Goal: Communication & Community: Answer question/provide support

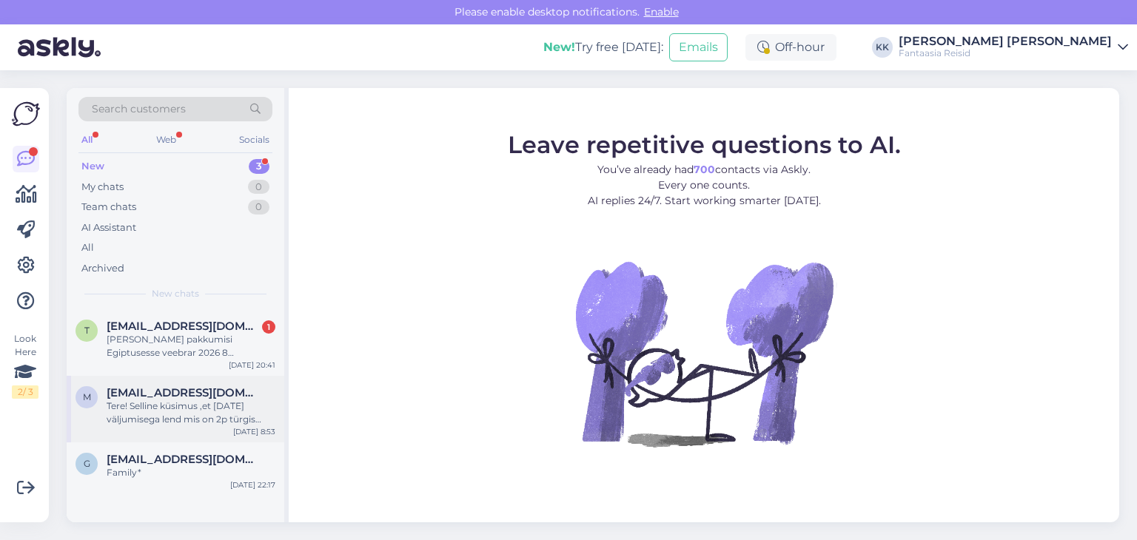
click at [195, 420] on div "Tere! Selline küsimus ,et [DATE] väljumisega lend mis on 2p türgis tuleb tagasi…" at bounding box center [191, 413] width 169 height 27
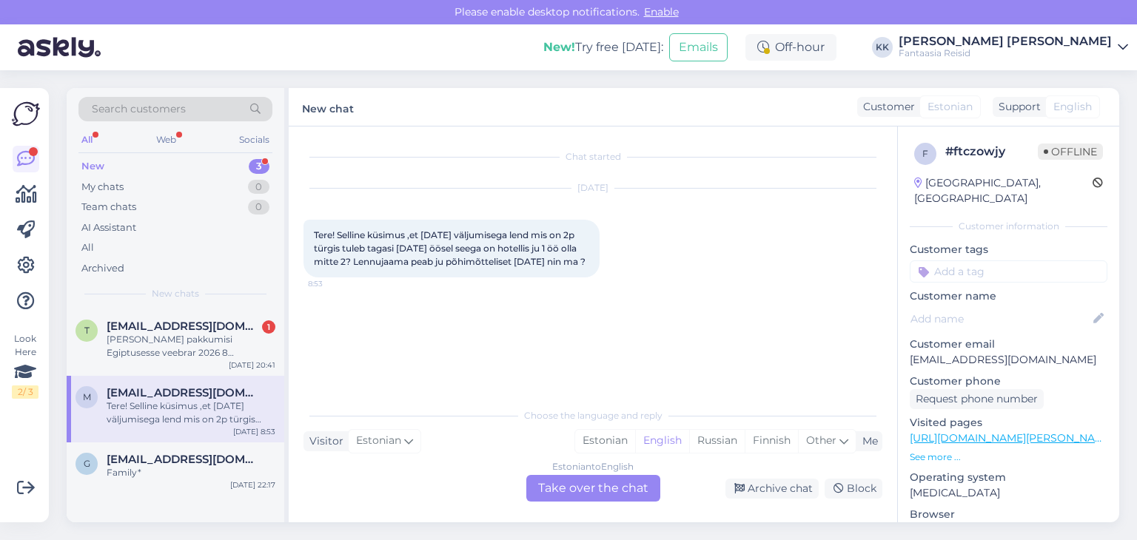
click at [616, 493] on div "Estonian to English Take over the chat" at bounding box center [593, 488] width 134 height 27
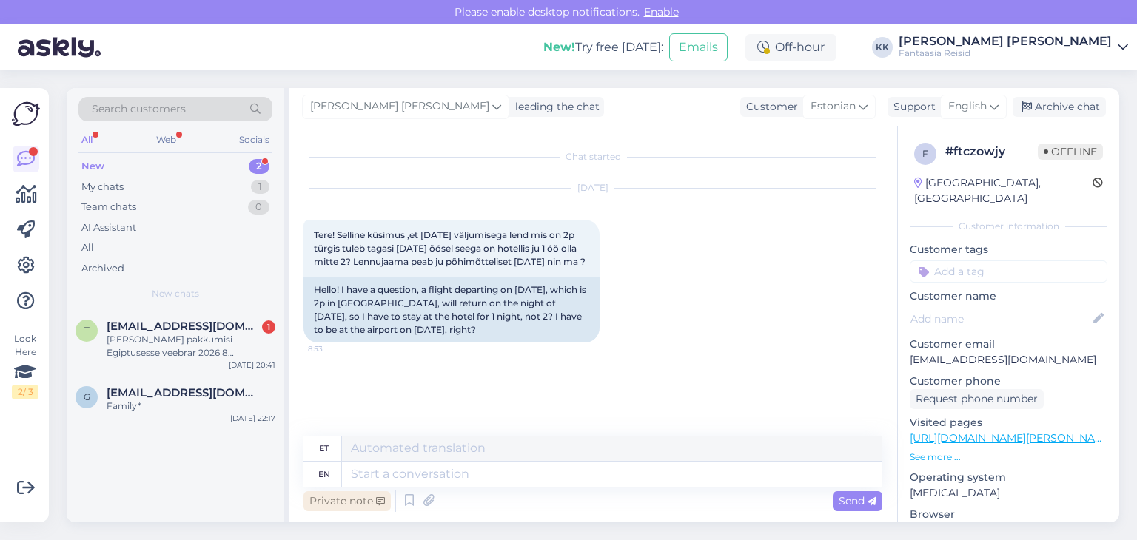
click at [357, 501] on div "Private note" at bounding box center [346, 501] width 87 height 20
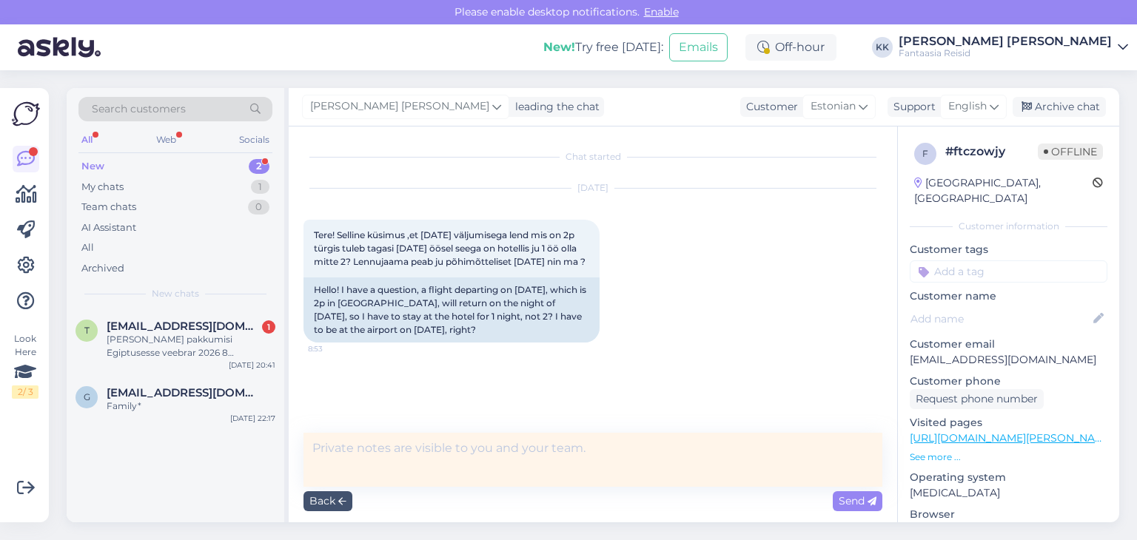
click at [371, 442] on textarea at bounding box center [592, 460] width 579 height 54
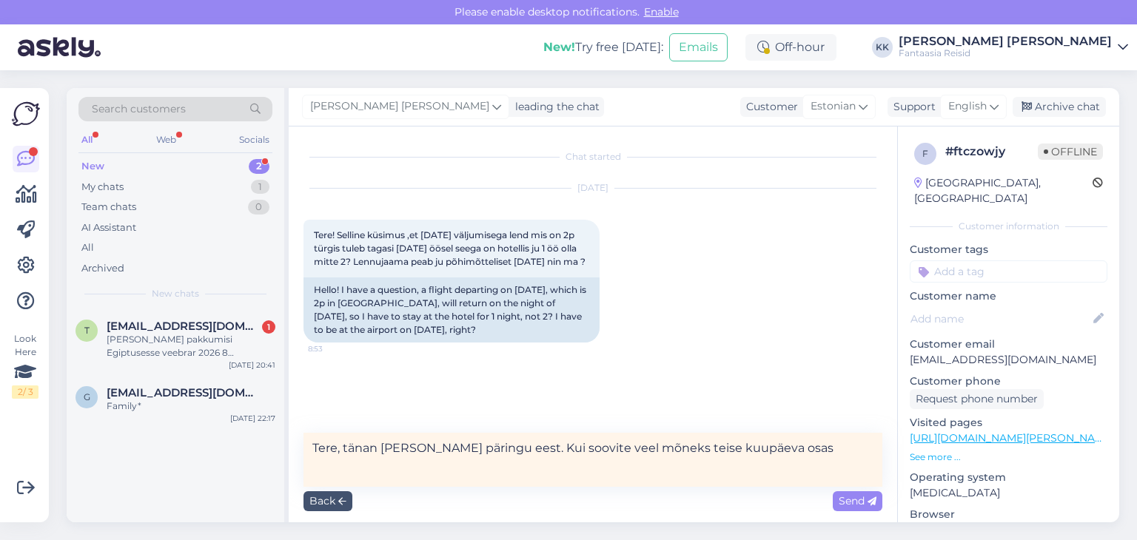
click at [491, 448] on textarea "Tere, tänan [PERSON_NAME] päringu eest. Kui soovite veel mõneks teise kuupäeva …" at bounding box center [592, 460] width 579 height 54
click at [488, 451] on textarea "Tere, tänan [PERSON_NAME] päringu eest. Kui soovite veel mõneks teise kuupäeva …" at bounding box center [592, 460] width 579 height 54
drag, startPoint x: 823, startPoint y: 448, endPoint x: 824, endPoint y: 467, distance: 19.3
click at [824, 467] on textarea "Tere, tänan [PERSON_NAME] päringu eest. Vabandust hilise vastuse pärast, nädala…" at bounding box center [592, 460] width 579 height 54
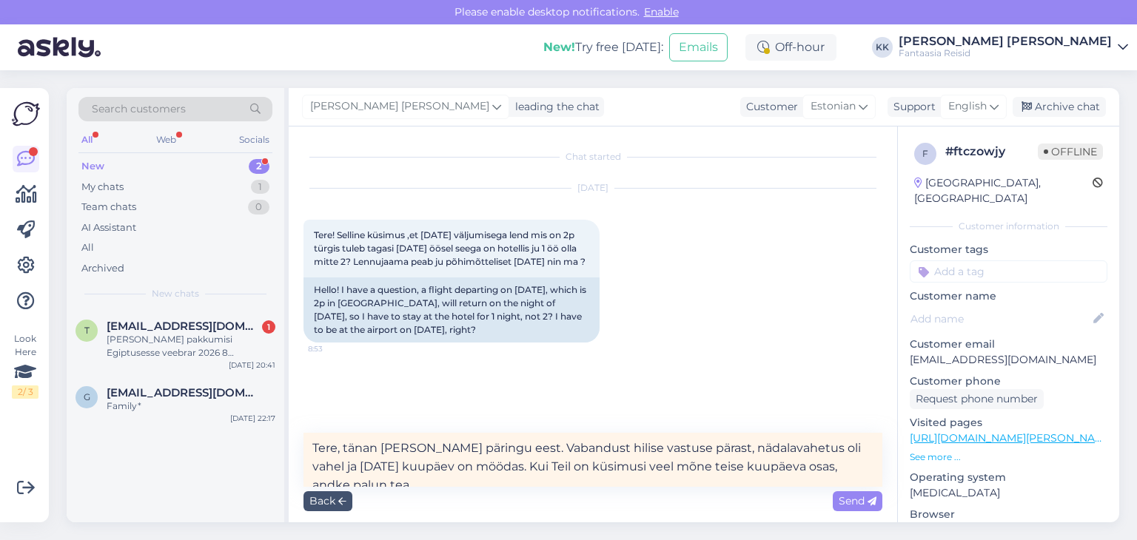
scroll to position [5, 0]
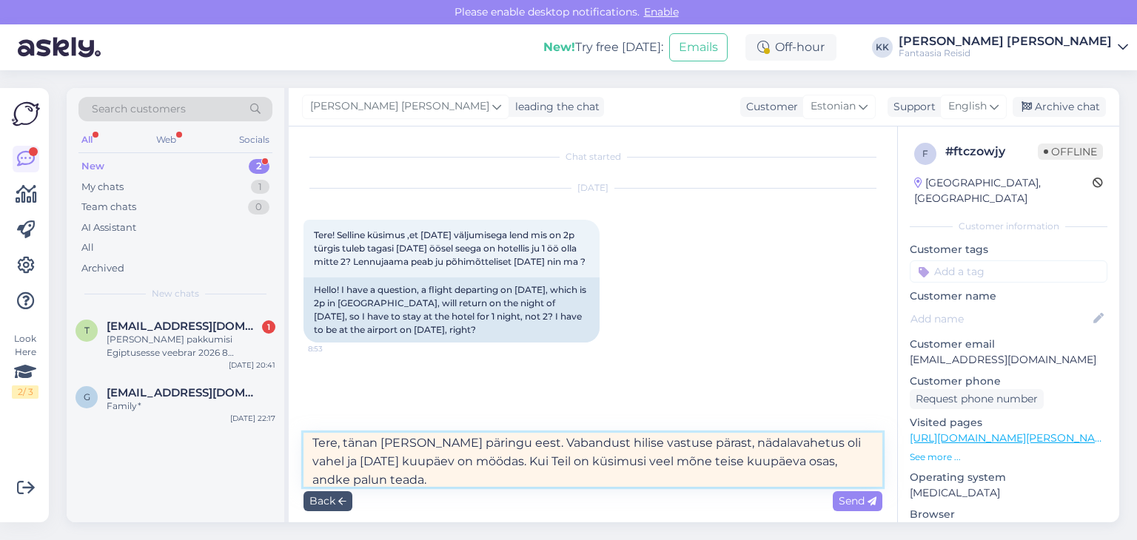
click at [408, 480] on textarea "Tere, tänan [PERSON_NAME] päringu eest. Vabandust hilise vastuse pärast, nädala…" at bounding box center [592, 460] width 579 height 54
click at [679, 445] on textarea "Tere, tänan [PERSON_NAME] päringu eest. Vabandust hilise vastuse pärast, nädala…" at bounding box center [592, 460] width 579 height 54
drag, startPoint x: 317, startPoint y: 462, endPoint x: 499, endPoint y: 460, distance: 182.0
click at [499, 460] on textarea "Tere, tänan [PERSON_NAME] päringu eest. Vabandust hilise vastuse pärast kuna nä…" at bounding box center [592, 460] width 579 height 54
click at [472, 453] on textarea "Tere, tänan [PERSON_NAME] päringu eest. Vabandust hilise vastuse pärast kuna nä…" at bounding box center [592, 460] width 579 height 54
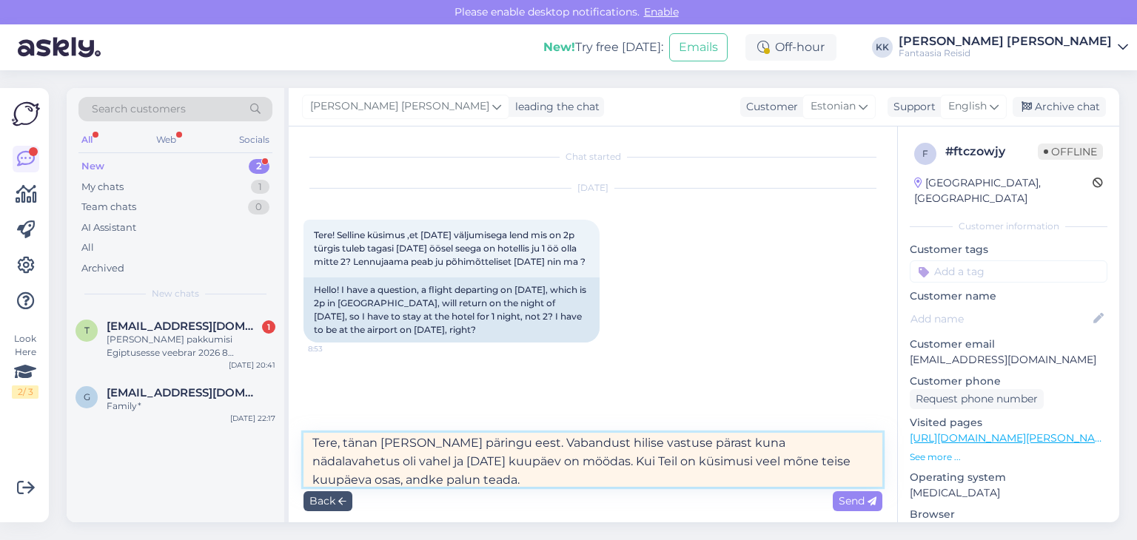
drag, startPoint x: 493, startPoint y: 443, endPoint x: 497, endPoint y: 465, distance: 21.9
click at [497, 465] on textarea "Tere, tänan [PERSON_NAME] päringu eest. Vabandust hilise vastuse pärast kuna nä…" at bounding box center [592, 460] width 579 height 54
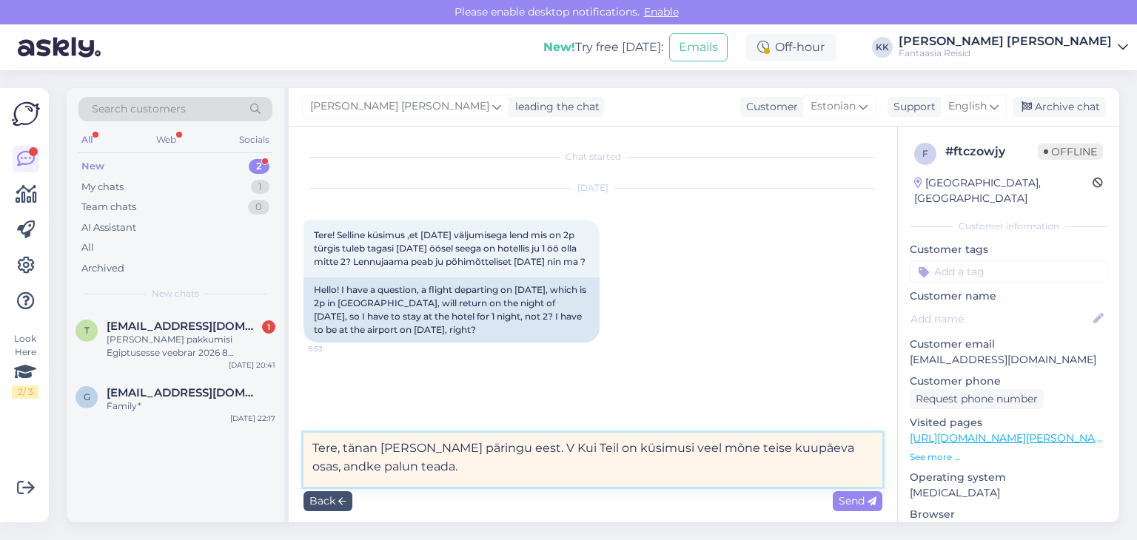
scroll to position [0, 0]
drag, startPoint x: 376, startPoint y: 465, endPoint x: 379, endPoint y: 474, distance: 8.7
click at [376, 465] on textarea "Tere, tänan [PERSON_NAME] päringu eest. Kui Teil on küsimusi veel mõne teise ku…" at bounding box center [592, 460] width 579 height 54
drag, startPoint x: 491, startPoint y: 445, endPoint x: 509, endPoint y: 464, distance: 26.2
click at [491, 445] on textarea "Tere, tänan [PERSON_NAME] päringu eest. Kui Teil on küsimusi veel mõne teise ku…" at bounding box center [592, 460] width 579 height 54
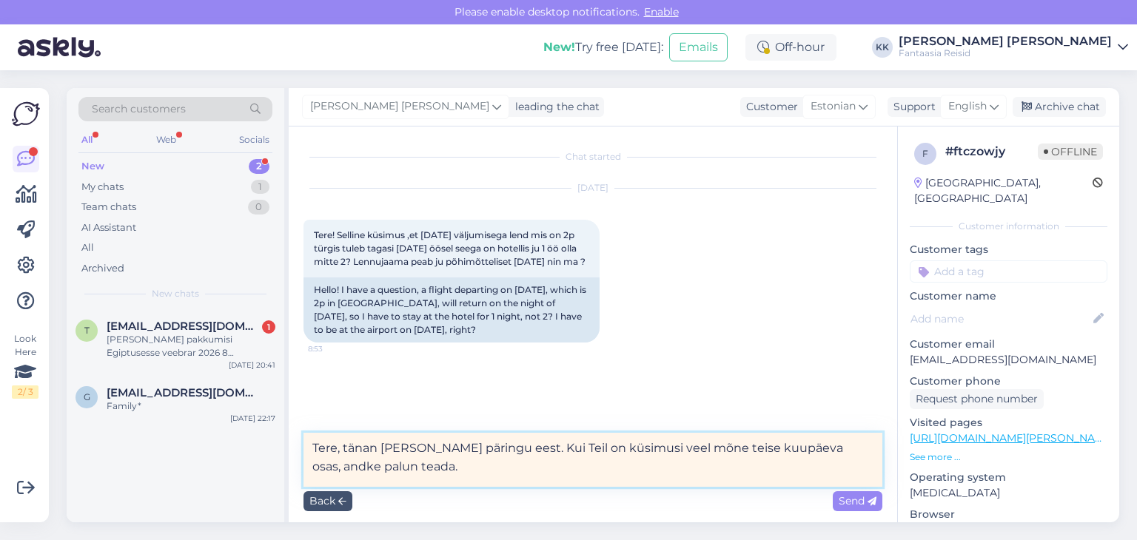
click at [360, 468] on textarea "Tere, tänan [PERSON_NAME] päringu eest. Kui Teil on küsimusi veel mõne teise ku…" at bounding box center [592, 460] width 579 height 54
click at [488, 450] on textarea "Tere, tänan [PERSON_NAME] päringu eest. Kui Teil on küsimusi veel mõne teise ku…" at bounding box center [592, 460] width 579 height 54
click at [410, 461] on textarea "Tere, tänan [PERSON_NAME] päringu eest. Kui Teil on küsimusi veel mõne teise ku…" at bounding box center [592, 460] width 579 height 54
click at [487, 445] on textarea "Tere, tänan [PERSON_NAME] päringu eest. Kui Teil on küsimusi veel mõne teise ku…" at bounding box center [592, 460] width 579 height 54
drag, startPoint x: 489, startPoint y: 451, endPoint x: 499, endPoint y: 456, distance: 10.9
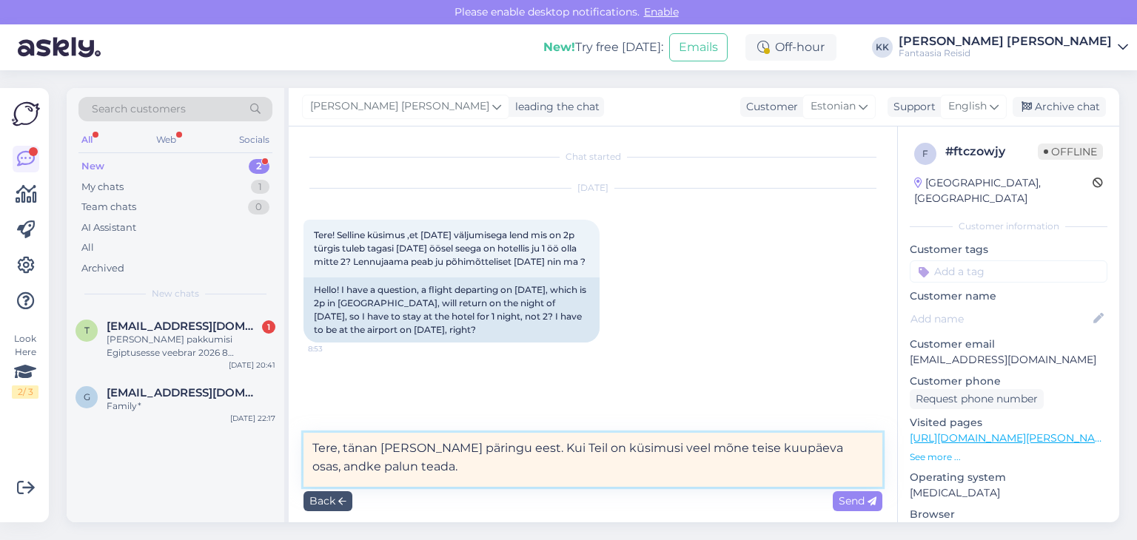
click at [490, 451] on textarea "Tere, tänan [PERSON_NAME] päringu eest. Kui Teil on küsimusi veel mõne teise ku…" at bounding box center [592, 460] width 579 height 54
click at [529, 469] on textarea "Tere, tänan [PERSON_NAME] päringu eest. 28 kuupäev on möödas. Kui Teil on küsim…" at bounding box center [592, 460] width 579 height 54
click at [578, 445] on textarea "Tere, tänan [PERSON_NAME] päringu eest. 28 kuupäev on möödas. Kui Teil on küsim…" at bounding box center [592, 460] width 579 height 54
click at [505, 445] on textarea "Tere, tänan [PERSON_NAME] päringu eest. 28 kuupäev on tänaseks möödas. Kui Teil…" at bounding box center [592, 460] width 579 height 54
click at [589, 445] on textarea "Tere, tänan [PERSON_NAME] päringu eest. [DATE] kuupäev on tänaseks möödas. Kui …" at bounding box center [592, 460] width 579 height 54
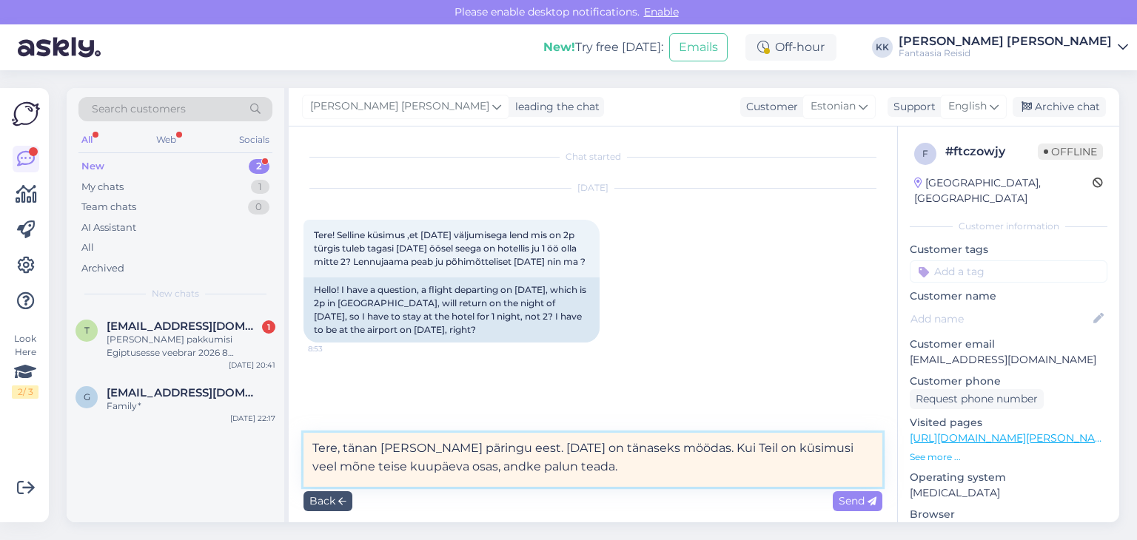
click at [490, 445] on textarea "Tere, tänan [PERSON_NAME] päringu eest. [DATE] on tänaseks möödas. Kui Teil on …" at bounding box center [592, 460] width 579 height 54
click at [561, 468] on textarea "Tere, tänan [PERSON_NAME] päringu eest. [DATE] on tänaseks möödas. Kui Teil on …" at bounding box center [592, 460] width 579 height 54
type textarea "Tere, tänan [PERSON_NAME] päringu eest. [DATE] on tänaseks möödas. Kui Teil on …"
click at [852, 501] on span "Send" at bounding box center [857, 500] width 38 height 13
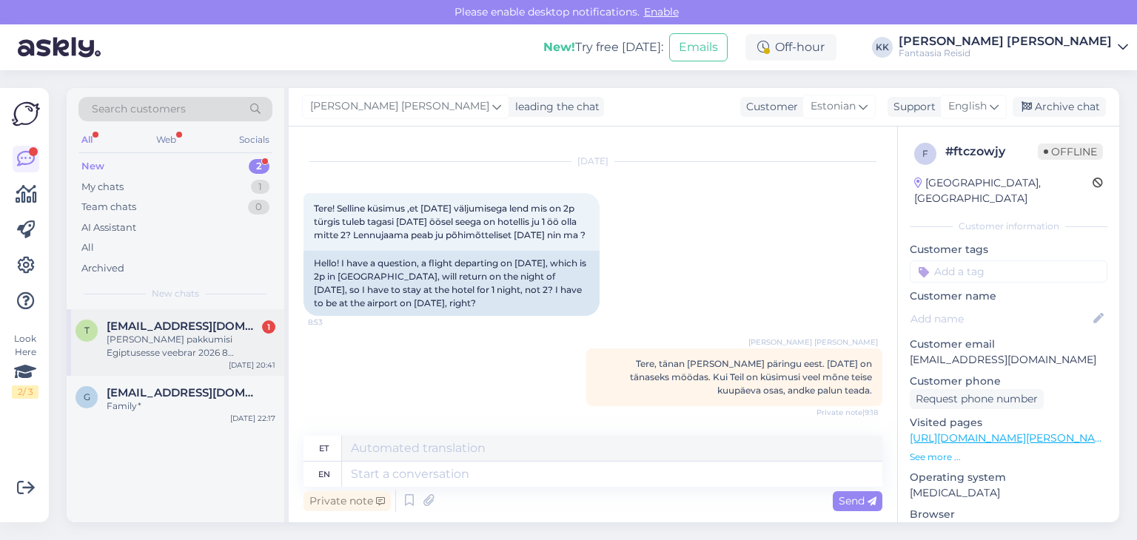
click at [157, 338] on div "[PERSON_NAME] pakkumisi Egiptusesse veebrar 2026 8 täiskasvanut ja 0 öast all k…" at bounding box center [191, 346] width 169 height 27
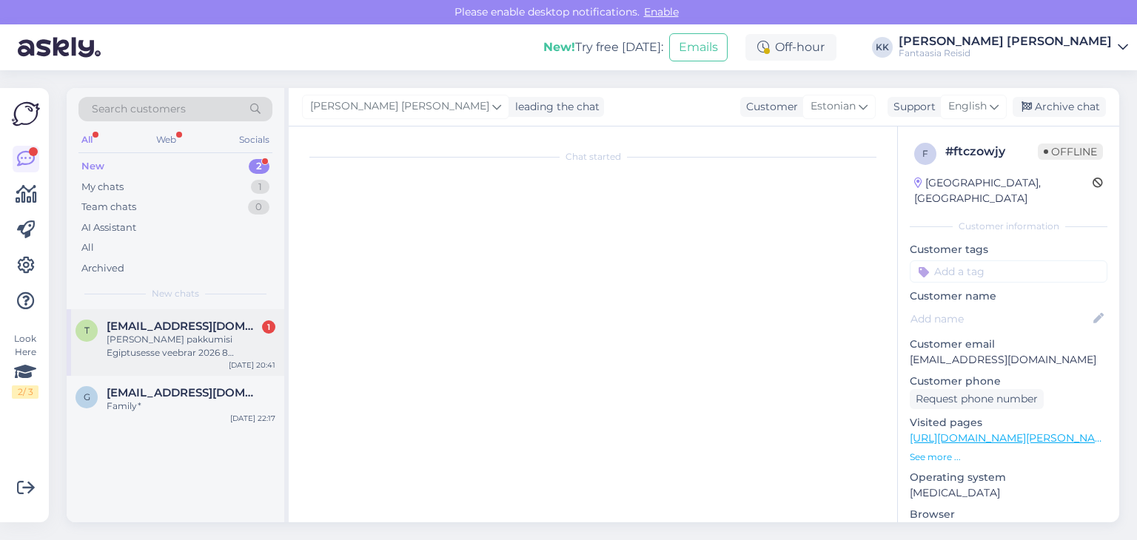
scroll to position [0, 0]
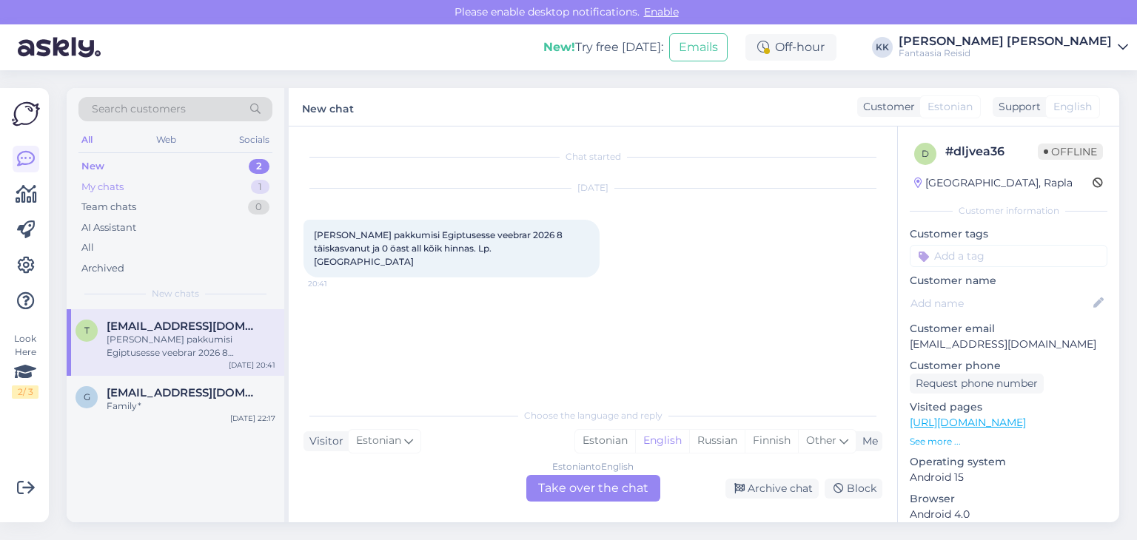
click at [113, 187] on div "My chats" at bounding box center [102, 187] width 42 height 15
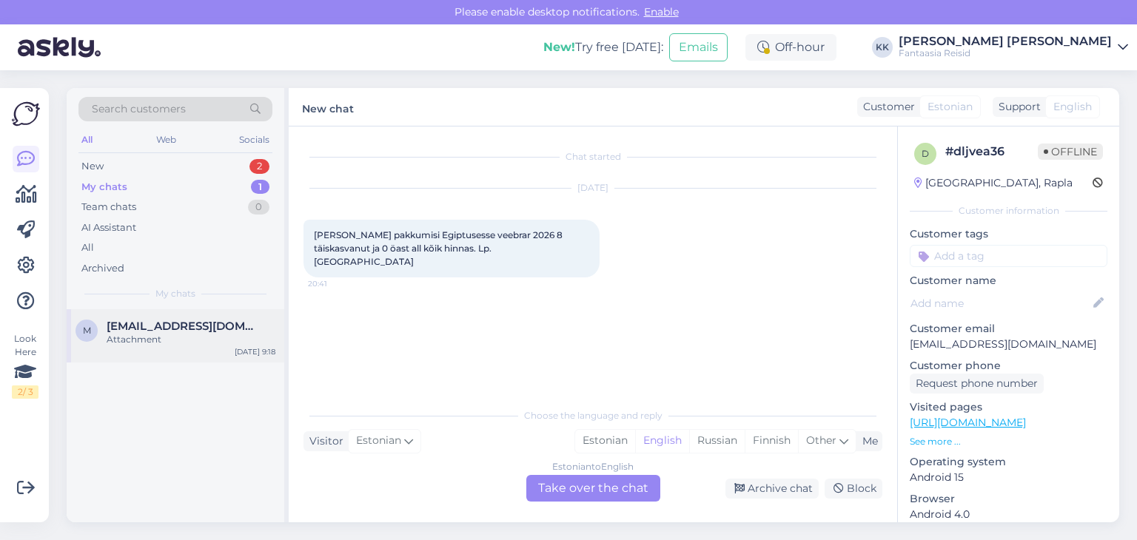
click at [195, 346] on div "m [EMAIL_ADDRESS][DOMAIN_NAME] Attachment [DATE] 9:18" at bounding box center [176, 335] width 218 height 53
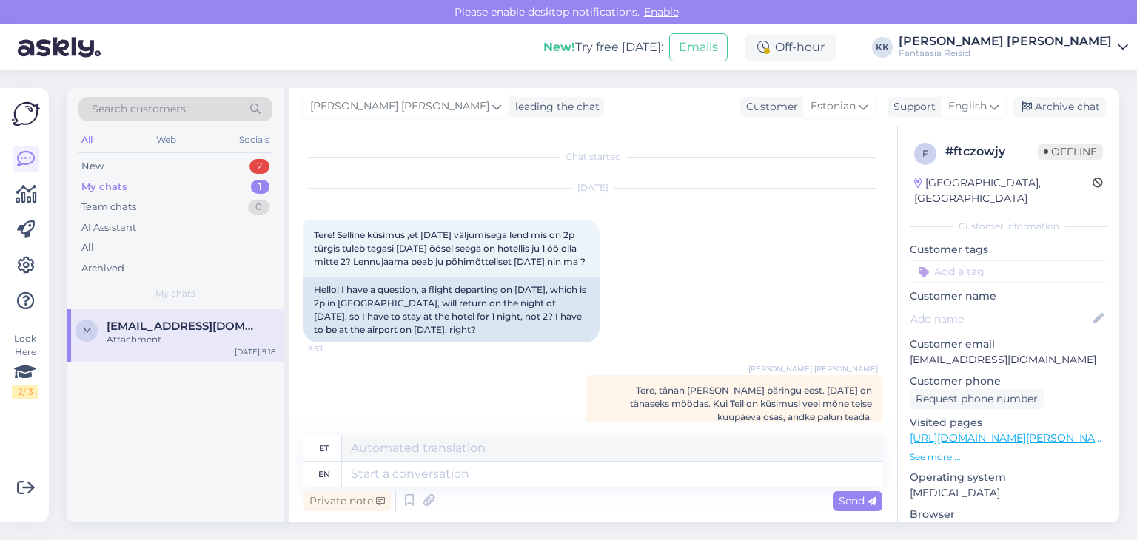
scroll to position [27, 0]
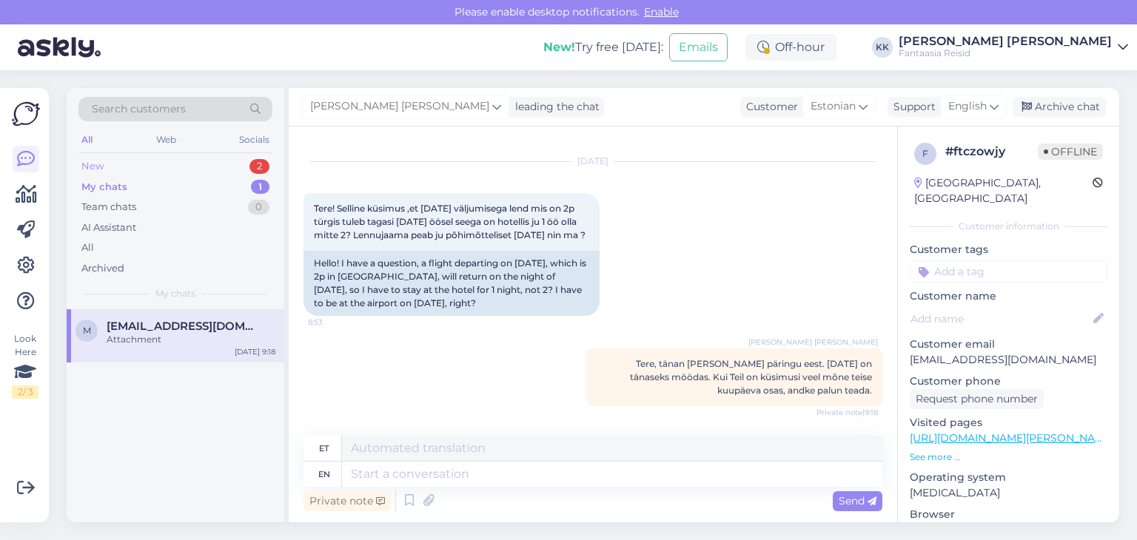
click at [138, 169] on div "New 2" at bounding box center [175, 166] width 194 height 21
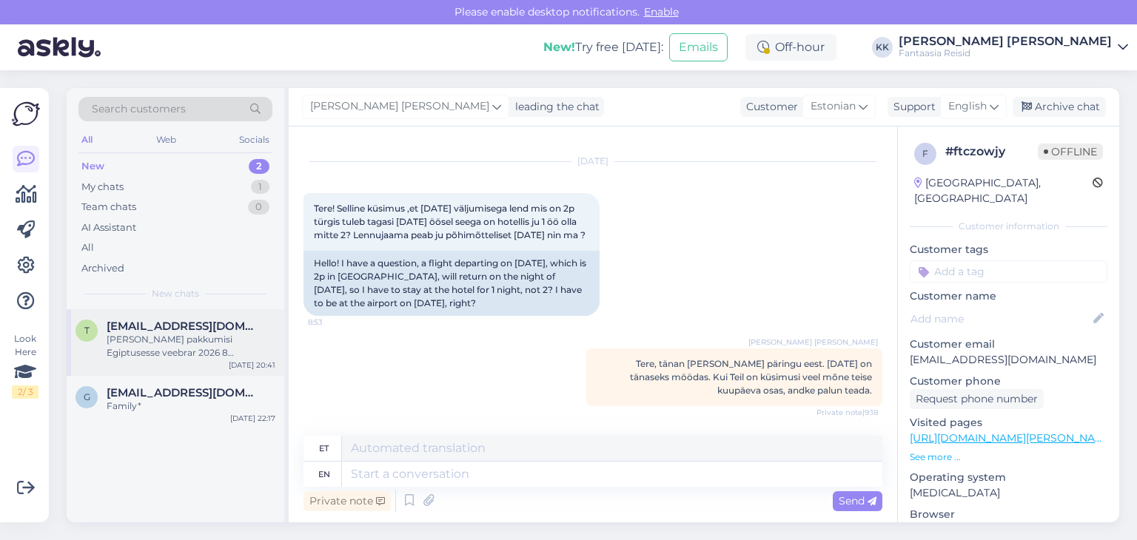
click at [183, 341] on div "[PERSON_NAME] pakkumisi Egiptusesse veebrar 2026 8 täiskasvanut ja 0 öast all k…" at bounding box center [191, 346] width 169 height 27
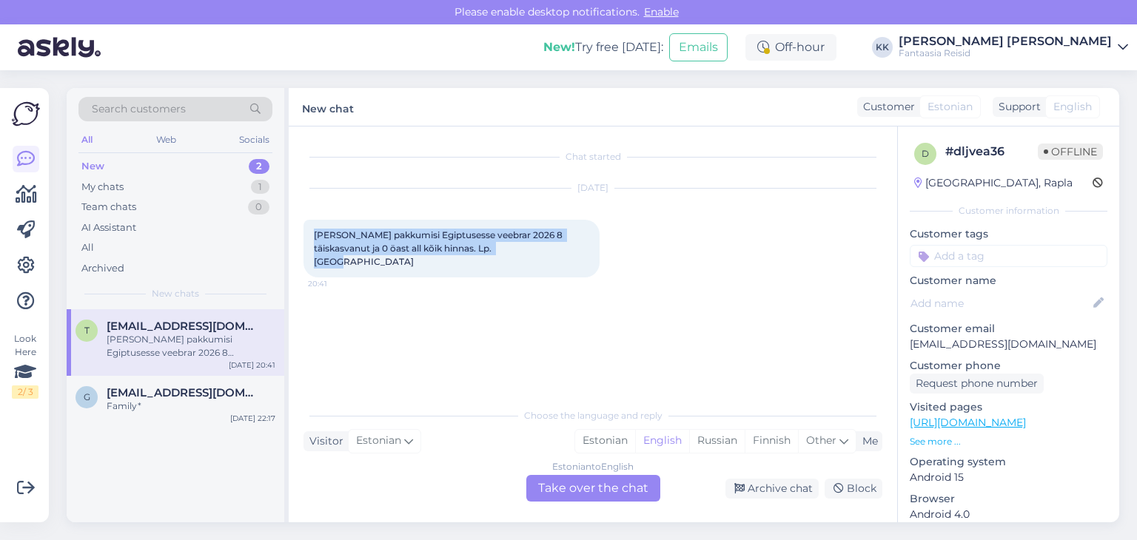
drag, startPoint x: 313, startPoint y: 232, endPoint x: 545, endPoint y: 255, distance: 233.5
click at [545, 255] on div "[PERSON_NAME] pakkumisi Egiptusesse veebrar 2026 8 täiskasvanut ja 0 öast all k…" at bounding box center [451, 249] width 296 height 58
copy span "[PERSON_NAME] pakkumisi Egiptusesse veebrar 2026 8 täiskasvanut ja 0 öast all k…"
click at [582, 492] on div "Estonian to English Take over the chat" at bounding box center [593, 488] width 134 height 27
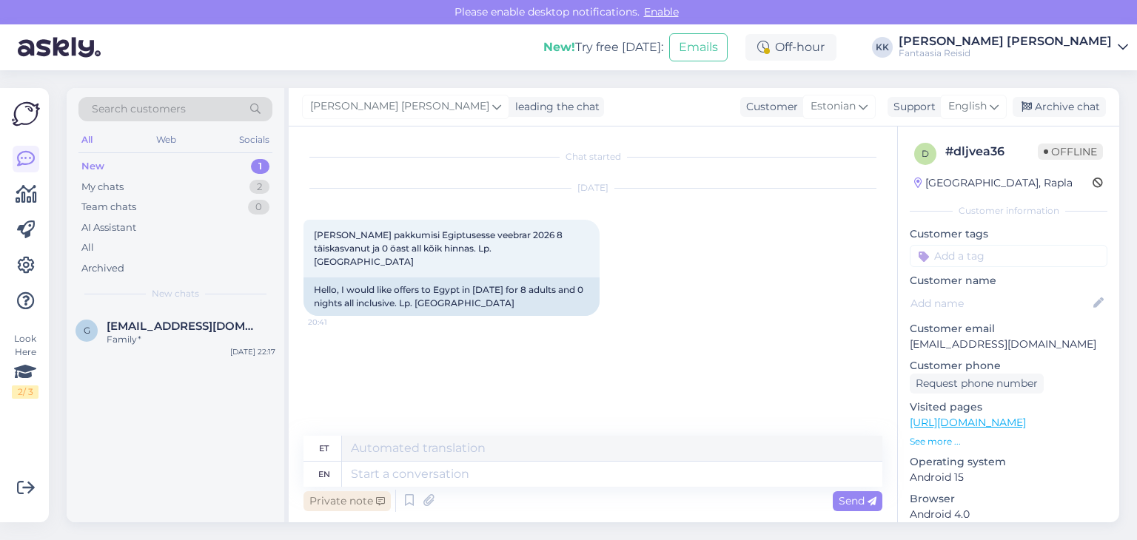
click at [337, 502] on div "Private note" at bounding box center [346, 501] width 87 height 20
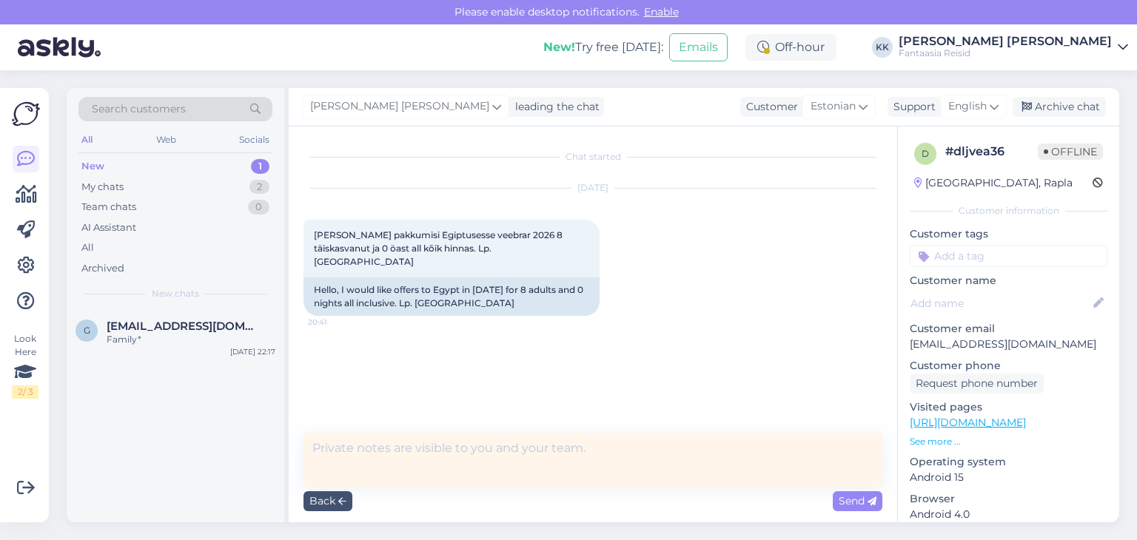
click at [329, 457] on textarea at bounding box center [592, 460] width 579 height 54
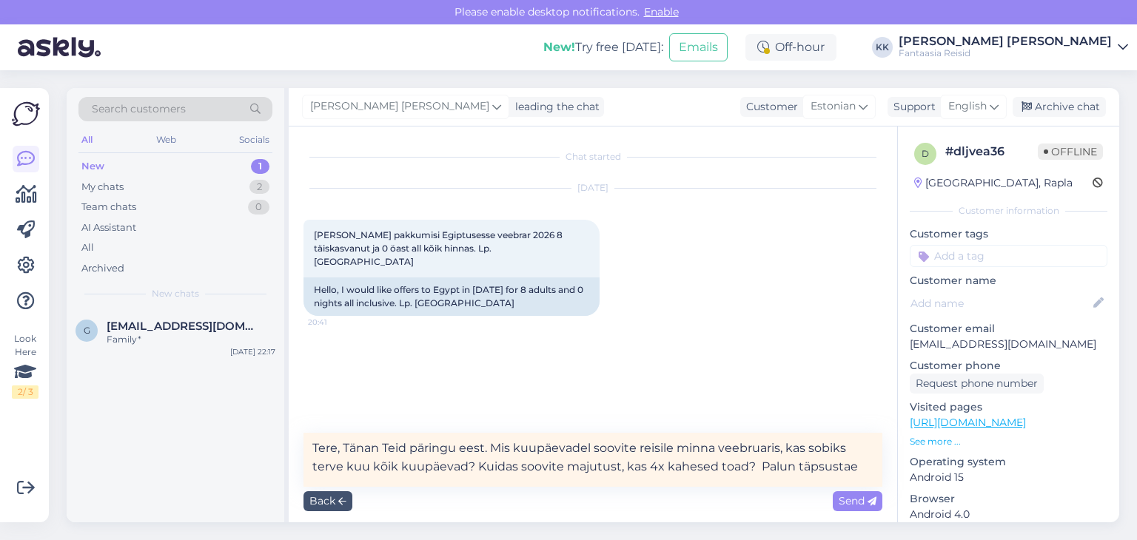
click at [758, 468] on textarea "Tere, Tänan Teid päringu eest. Mis kuupäevadel soovite reisile minna veebruaris…" at bounding box center [592, 460] width 579 height 54
click at [850, 469] on textarea "Tere, Tänan Teid päringu eest. Mis kuupäevadel soovite reisile minna veebruaris…" at bounding box center [592, 460] width 579 height 54
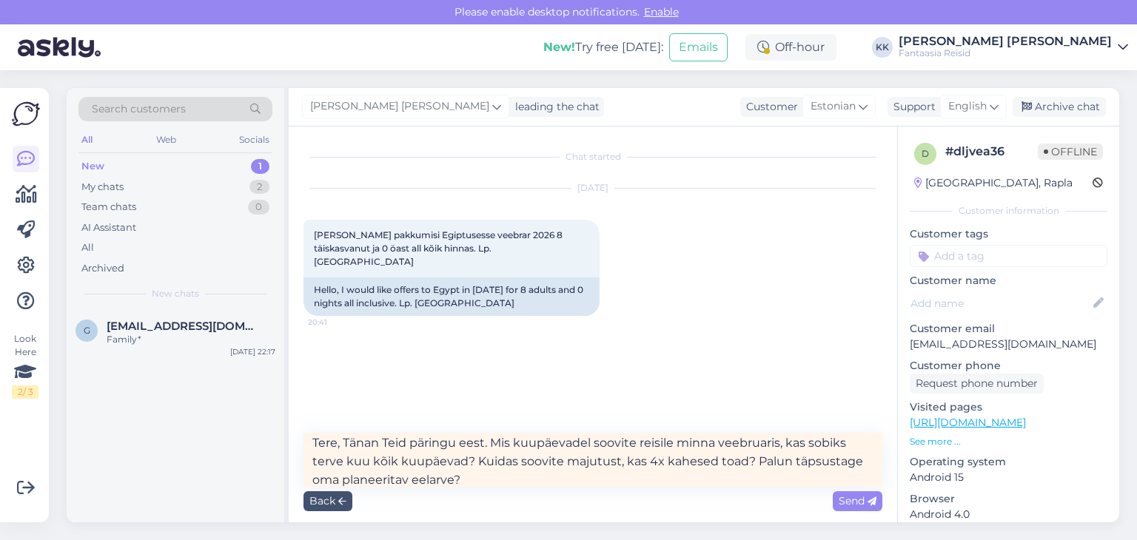
click at [645, 459] on textarea "Tere, Tänan Teid päringu eest. Mis kuupäevadel soovite reisile minna veebruaris…" at bounding box center [592, 460] width 579 height 54
click at [704, 462] on textarea "Tere, Tänan Teid päringu eest. Mis kuupäevadel soovite reisile minna veebruaris…" at bounding box center [592, 460] width 579 height 54
click at [536, 479] on textarea "Tere, Tänan Teid päringu eest. Mis kuupäevadel soovite reisile minna veebruaris…" at bounding box center [592, 460] width 579 height 54
type textarea "Tere, Tänan Teid päringu eest. Mis kuupäevadel soovite reisile minna veebruaris…"
click at [852, 501] on span "Send" at bounding box center [857, 500] width 38 height 13
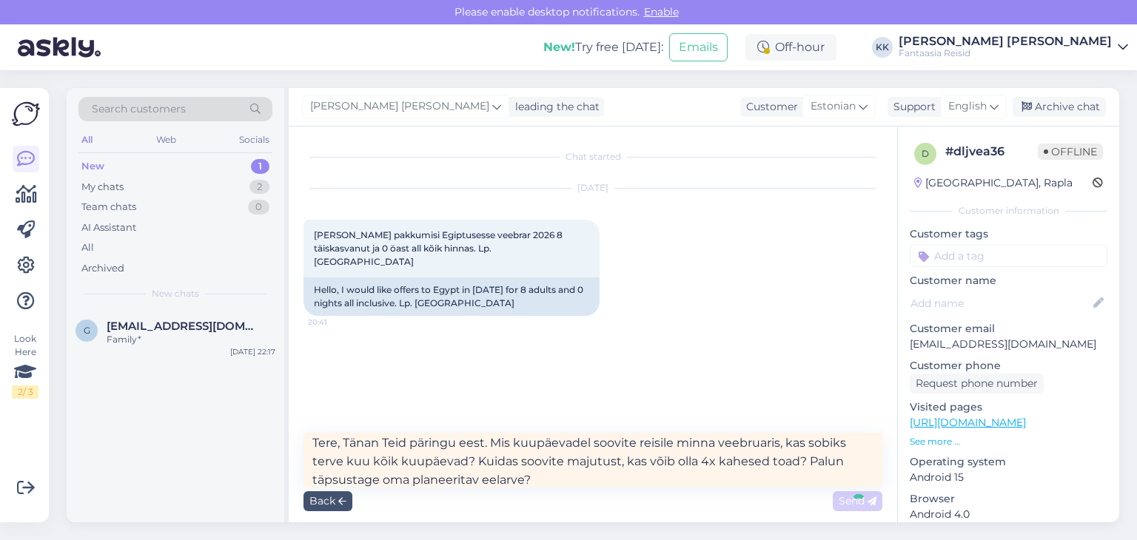
scroll to position [0, 0]
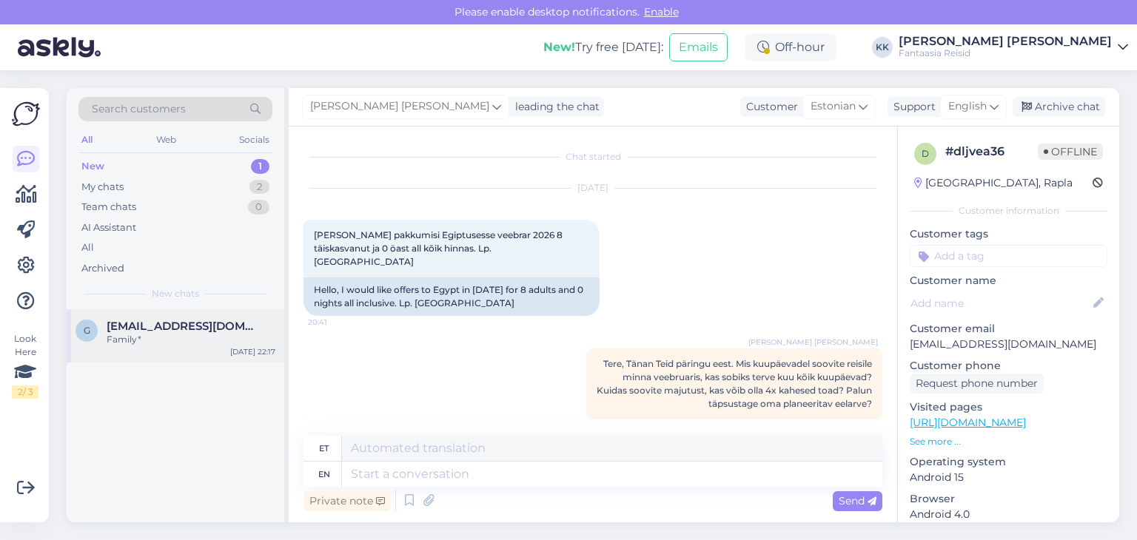
click at [136, 329] on span "[EMAIL_ADDRESS][DOMAIN_NAME]" at bounding box center [184, 326] width 154 height 13
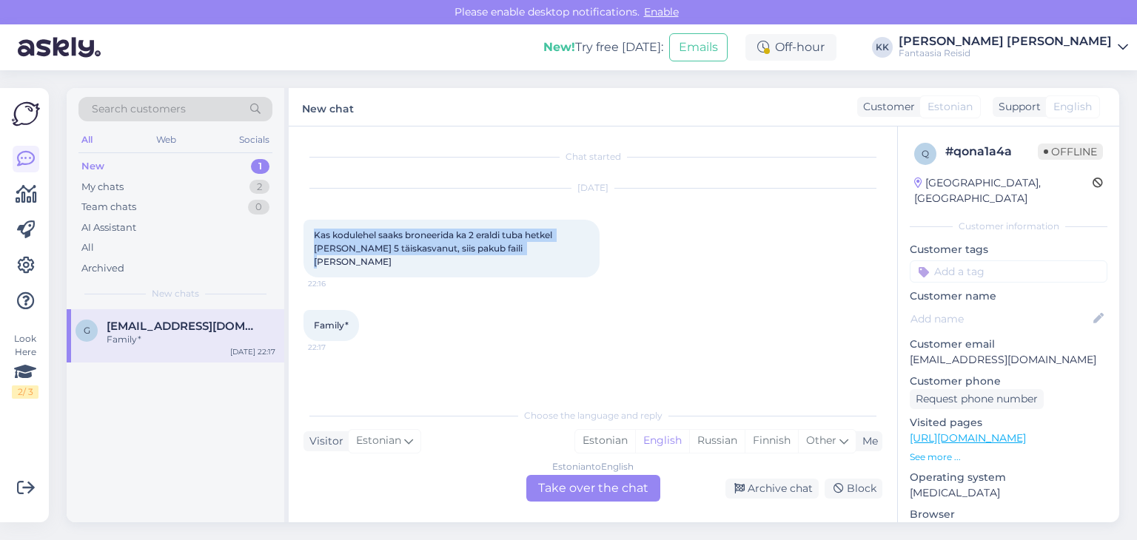
drag, startPoint x: 313, startPoint y: 235, endPoint x: 522, endPoint y: 257, distance: 210.6
click at [522, 257] on div "Kas kodulehel saaks broneerida ka 2 eraldi tuba hetkel [PERSON_NAME] 5 täiskasv…" at bounding box center [451, 249] width 296 height 58
click at [577, 490] on div "Estonian to English Take over the chat" at bounding box center [593, 488] width 134 height 27
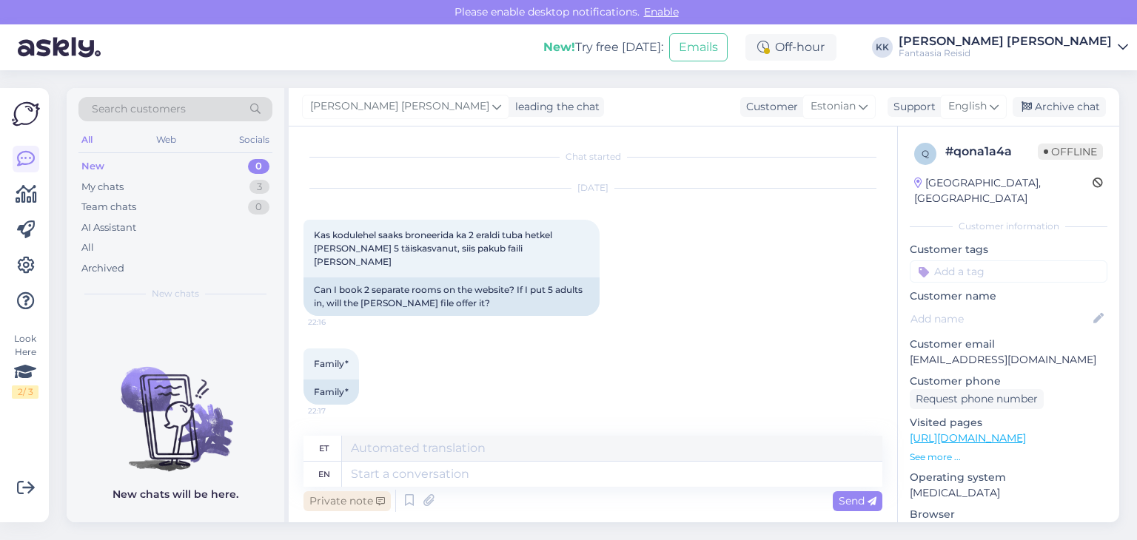
click at [360, 497] on div "Private note" at bounding box center [346, 501] width 87 height 20
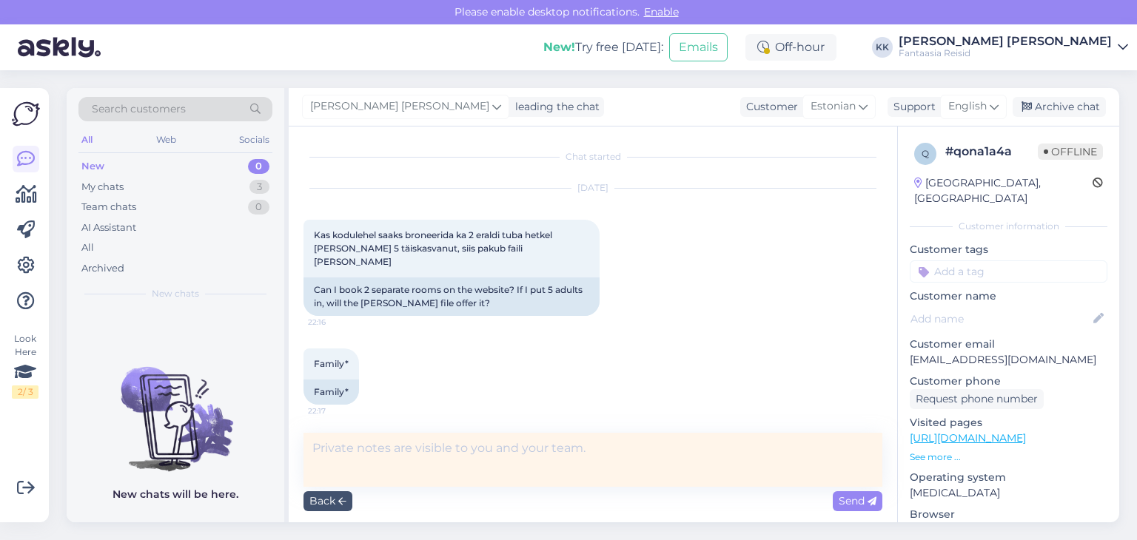
click at [378, 453] on textarea at bounding box center [592, 460] width 579 height 54
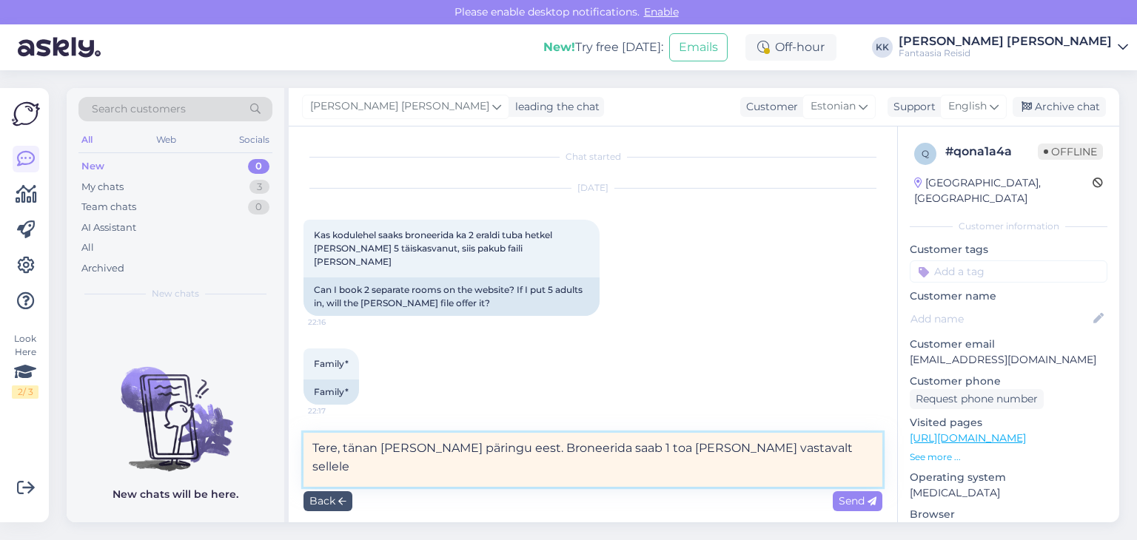
click at [656, 451] on textarea "Tere, tänan [PERSON_NAME] päringu eest. Broneerida saab 1 toa [PERSON_NAME] vas…" at bounding box center [592, 460] width 579 height 54
click at [761, 451] on textarea "Tere, tänan [PERSON_NAME] päringu eest. Broneerida saab 1 toa [PERSON_NAME], va…" at bounding box center [592, 460] width 579 height 54
click at [654, 446] on textarea "Tere, tänan [PERSON_NAME] päringu eest. Broneerida saab 1 toa [PERSON_NAME], 2 …" at bounding box center [592, 460] width 579 height 54
click at [559, 466] on textarea "Tere, tänan [PERSON_NAME] päringu eest. Broneerida saab 1 toa [PERSON_NAME] vas…" at bounding box center [592, 460] width 579 height 54
drag, startPoint x: 571, startPoint y: 470, endPoint x: 311, endPoint y: 463, distance: 259.8
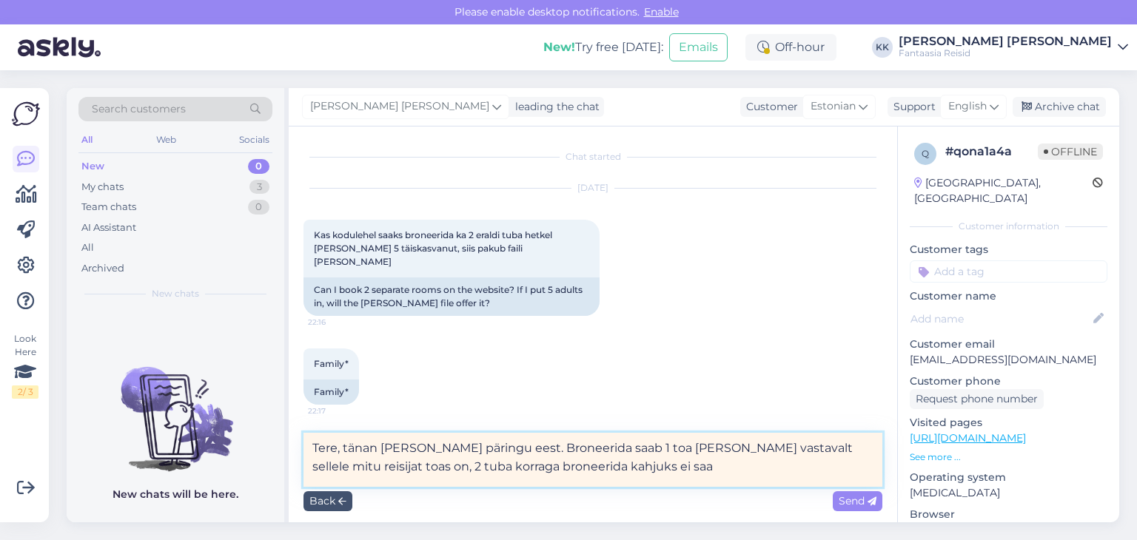
click at [311, 463] on textarea "Tere, tänan [PERSON_NAME] päringu eest. Broneerida saab 1 toa [PERSON_NAME] vas…" at bounding box center [592, 460] width 579 height 54
click at [654, 448] on textarea "Tere, tänan [PERSON_NAME] päringu eest. Broneerida saab 1 toa [PERSON_NAME] vas…" at bounding box center [592, 460] width 579 height 54
click at [337, 465] on textarea "Tere, tänan [PERSON_NAME] päringu eest. Broneerida saab 1 toa [PERSON_NAME], va…" at bounding box center [592, 460] width 579 height 54
drag, startPoint x: 334, startPoint y: 462, endPoint x: 507, endPoint y: 469, distance: 172.5
click at [508, 469] on textarea "Tere, tänan [PERSON_NAME] päringu eest. Broneerida saab 1 toa [PERSON_NAME], va…" at bounding box center [592, 460] width 579 height 54
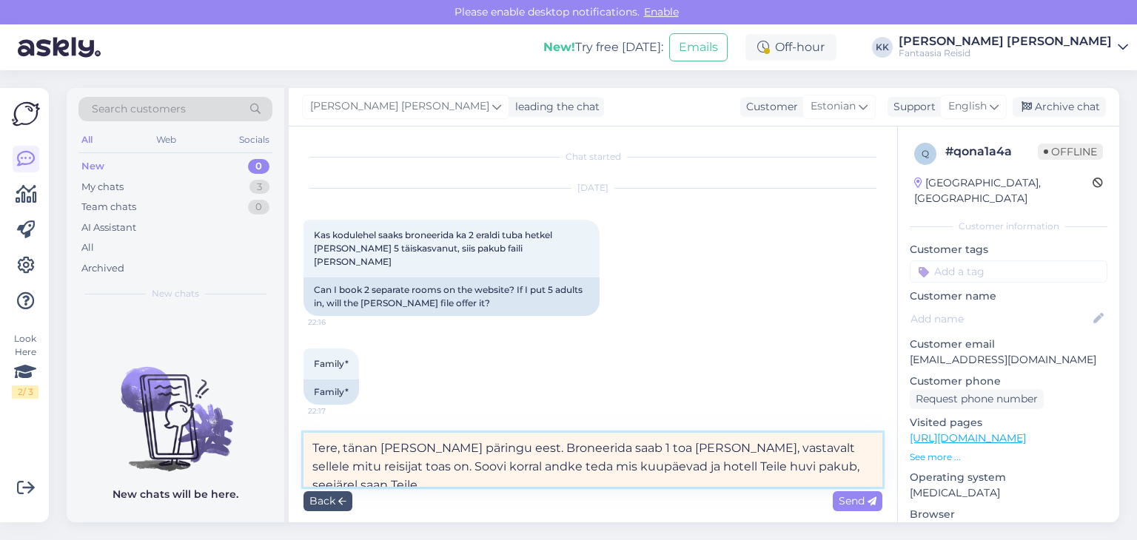
click at [338, 465] on textarea "Tere, tänan [PERSON_NAME] päringu eest. Broneerida saab 1 toa [PERSON_NAME], va…" at bounding box center [592, 460] width 579 height 54
drag, startPoint x: 366, startPoint y: 471, endPoint x: 839, endPoint y: 466, distance: 473.6
click at [839, 467] on textarea "Tere, tänan [PERSON_NAME] päringu eest. Broneerida saab 1 toa [PERSON_NAME], va…" at bounding box center [592, 460] width 579 height 54
click at [716, 445] on textarea "Tere, tänan [PERSON_NAME] päringu eest. Broneerida saab 1 toa [PERSON_NAME], va…" at bounding box center [592, 460] width 579 height 54
type textarea "Tere, tänan [PERSON_NAME] päringu eest. Broneerida saab 1 toa [PERSON_NAME], va…"
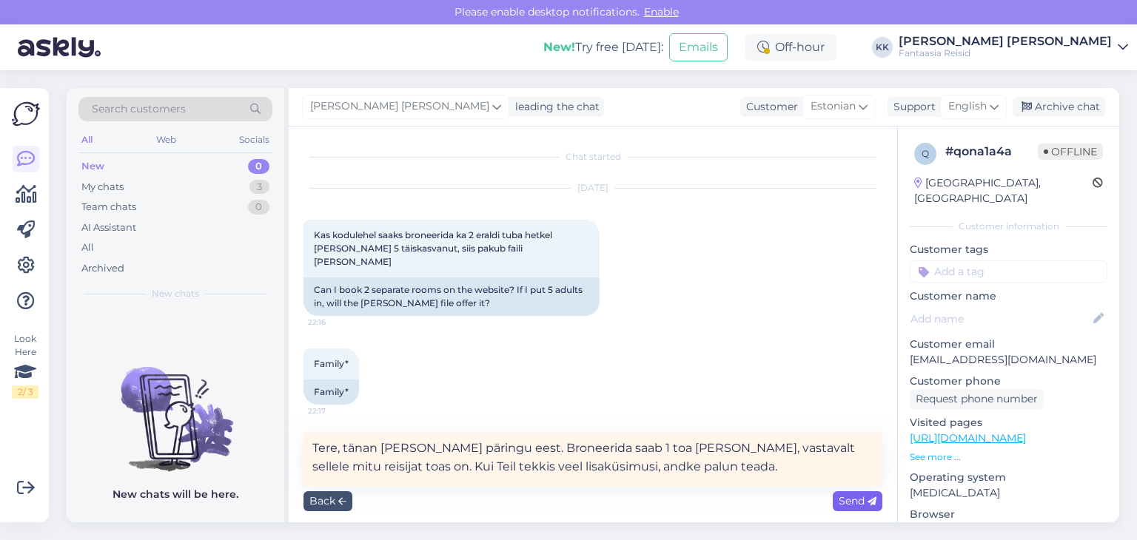
click at [847, 503] on span "Send" at bounding box center [857, 500] width 38 height 13
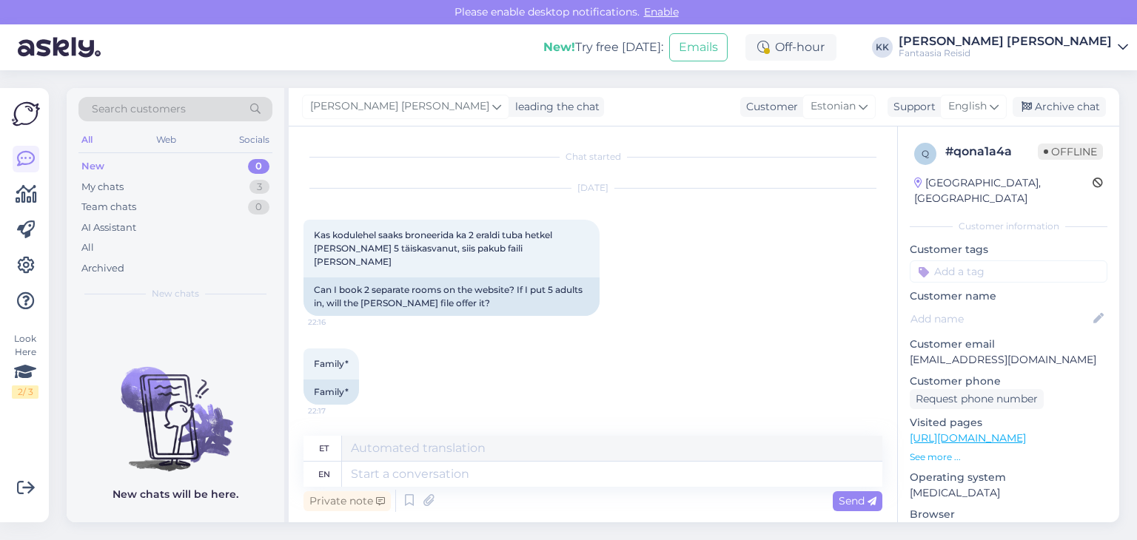
scroll to position [75, 0]
